Goal: Navigation & Orientation: Find specific page/section

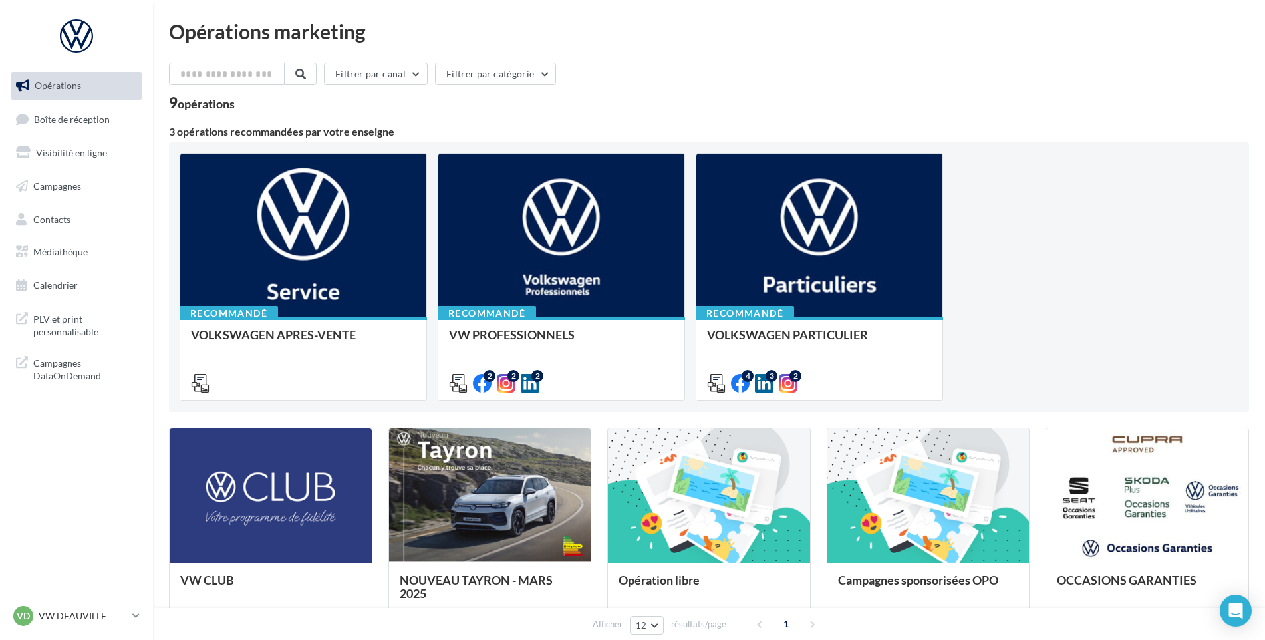
click at [70, 136] on ul "Opérations Boîte de réception Visibilité en ligne Campagnes Contacts Médiathèqu…" at bounding box center [76, 185] width 142 height 238
click at [70, 120] on span "Boîte de réception" at bounding box center [72, 118] width 76 height 11
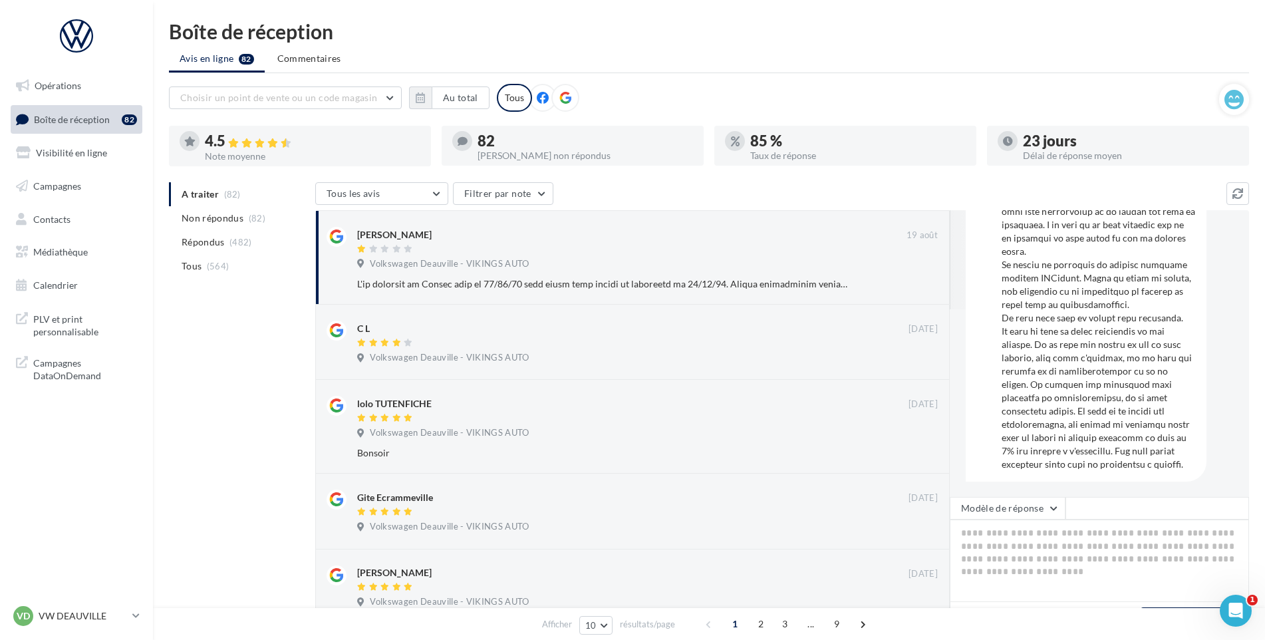
scroll to position [55, 0]
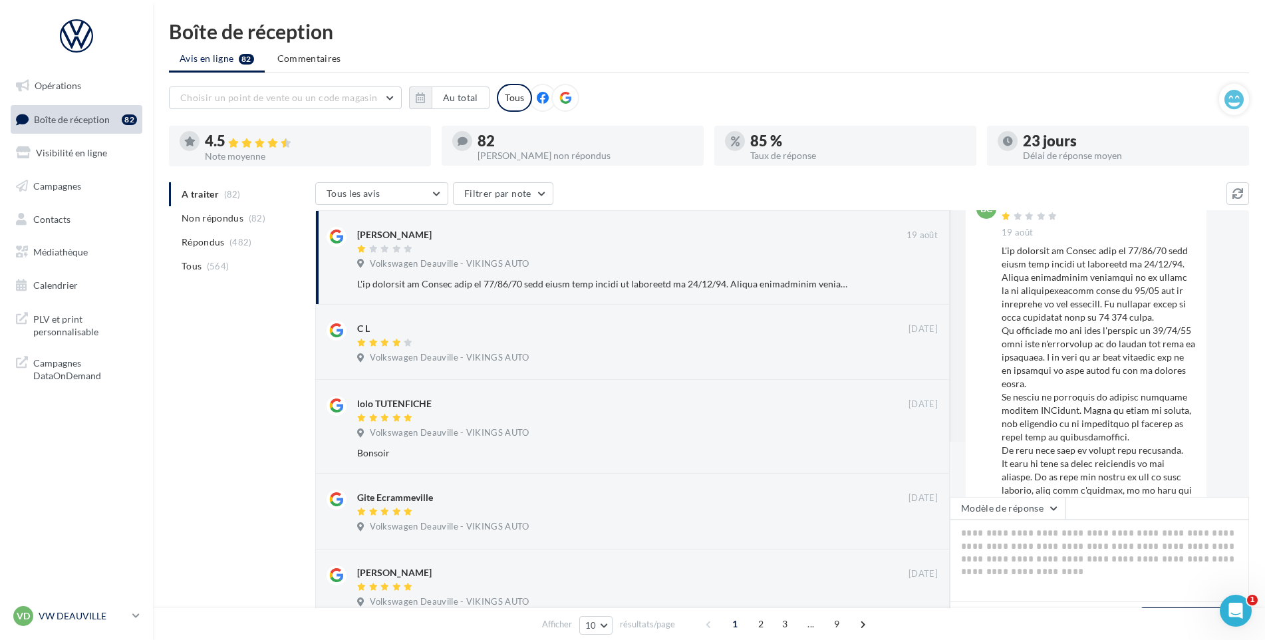
click at [62, 613] on p "VW DEAUVILLE" at bounding box center [83, 615] width 88 height 13
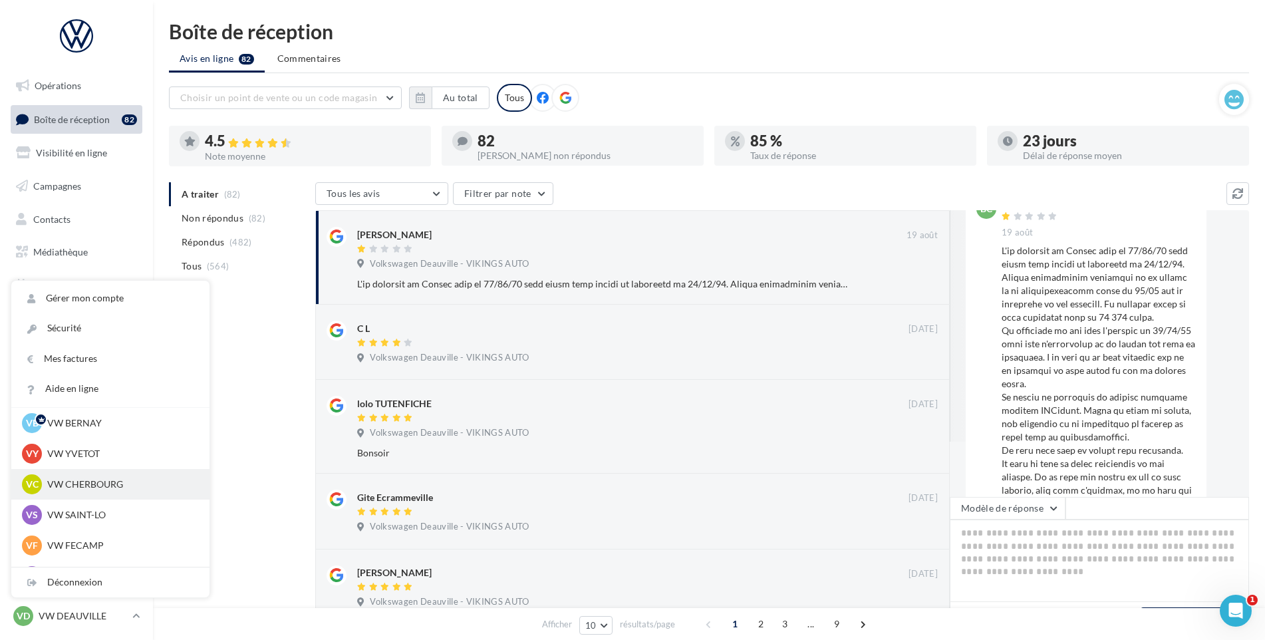
scroll to position [66, 0]
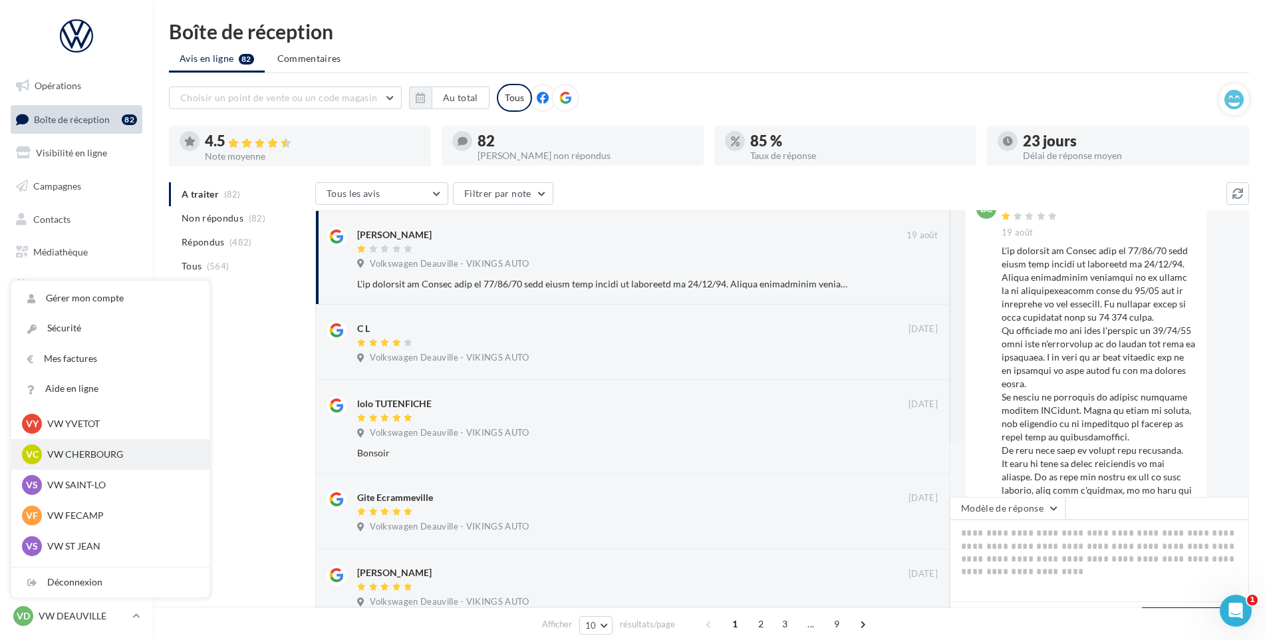
click at [104, 459] on p "VW CHERBOURG" at bounding box center [120, 453] width 146 height 13
